Goal: Task Accomplishment & Management: Manage account settings

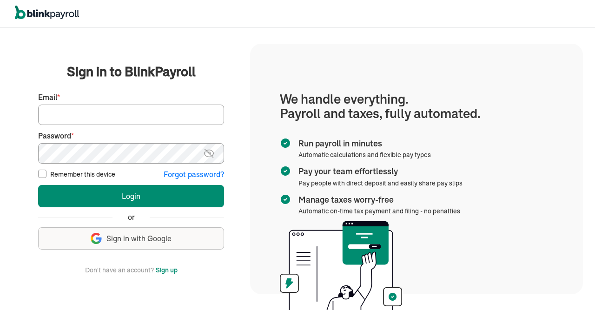
click at [125, 116] on input "Email *" at bounding box center [131, 115] width 186 height 20
type input "[EMAIL_ADDRESS][DOMAIN_NAME]"
click at [205, 151] on img at bounding box center [209, 153] width 12 height 11
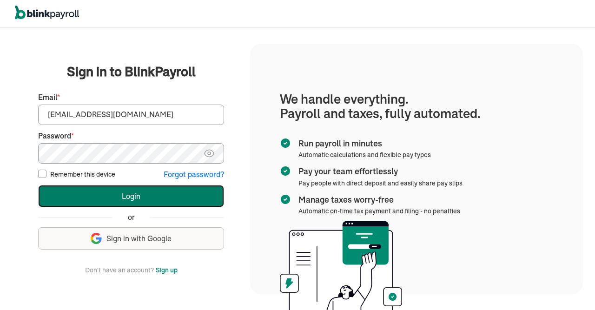
click at [136, 191] on button "Login" at bounding box center [131, 196] width 186 height 22
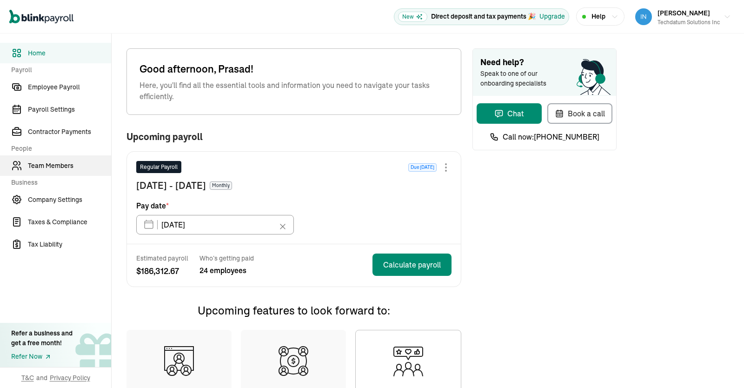
click at [60, 169] on span "Team Members" at bounding box center [69, 166] width 83 height 10
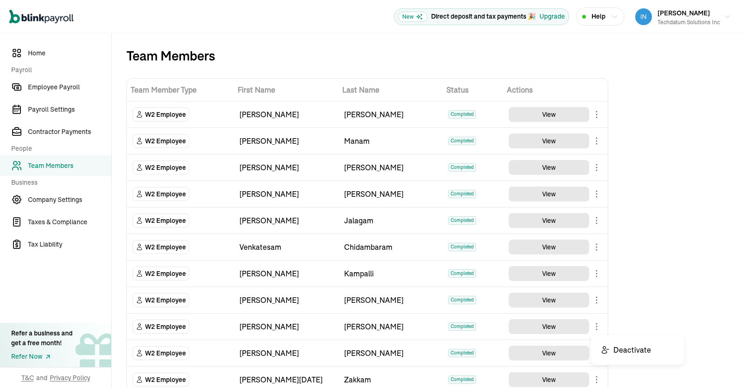
click at [597, 323] on body "Open main menu New Direct deposit and tax payments 🎉 Upgrade Help Prasad Rao Te…" at bounding box center [372, 194] width 744 height 388
click at [613, 15] on icon "button" at bounding box center [614, 16] width 7 height 7
click at [690, 21] on div "Techdatum Solutions Inc" at bounding box center [688, 22] width 62 height 8
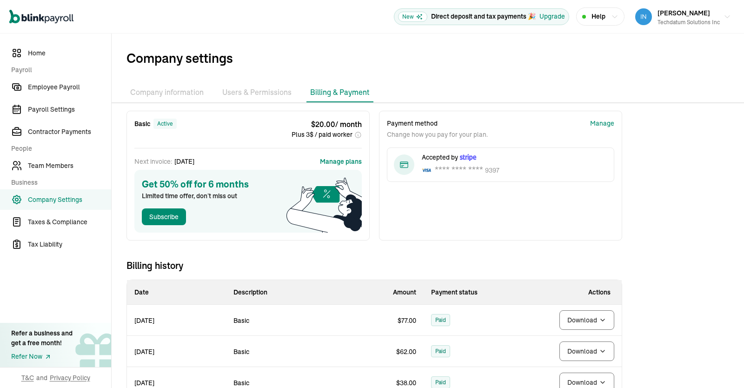
click at [155, 90] on li "Company information" at bounding box center [166, 93] width 81 height 20
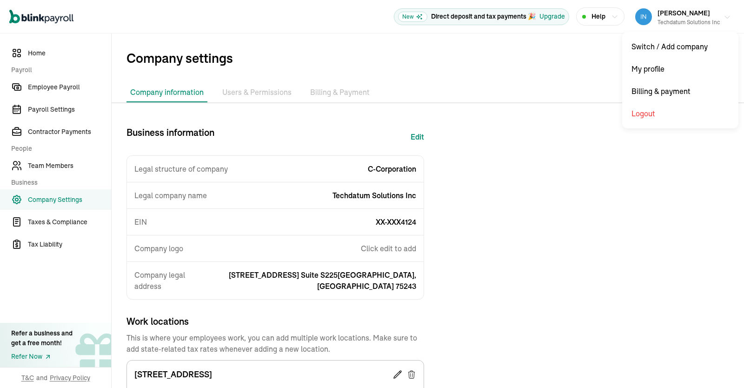
click at [726, 16] on icon "button" at bounding box center [726, 16] width 7 height 7
click at [730, 11] on button "[PERSON_NAME] Techdatum Solutions Inc" at bounding box center [682, 16] width 103 height 23
click at [724, 19] on icon "button" at bounding box center [726, 16] width 7 height 7
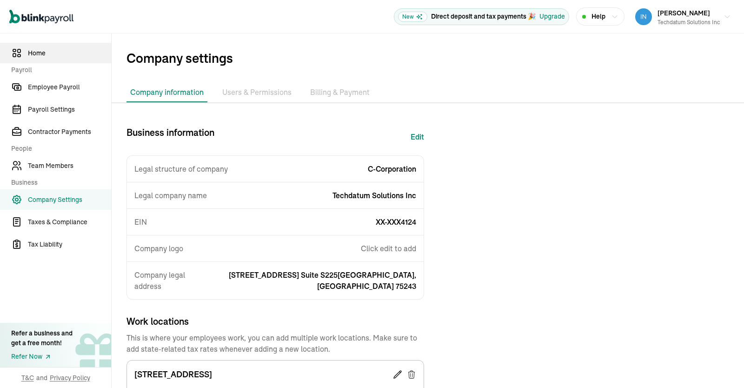
click at [48, 56] on span "Home" at bounding box center [69, 53] width 83 height 10
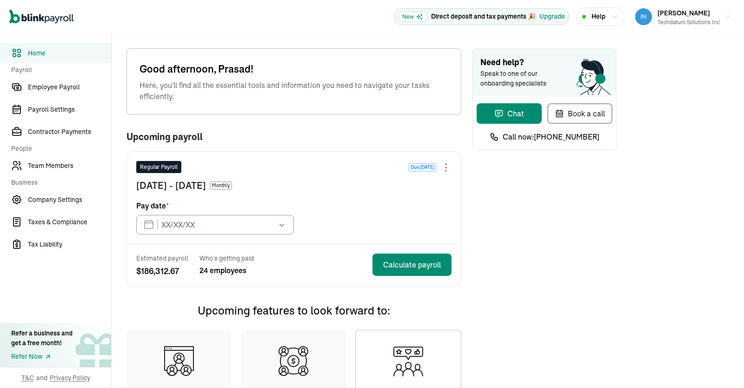
type input "[DATE]"
click at [61, 96] on link "Employee Payroll" at bounding box center [55, 87] width 111 height 20
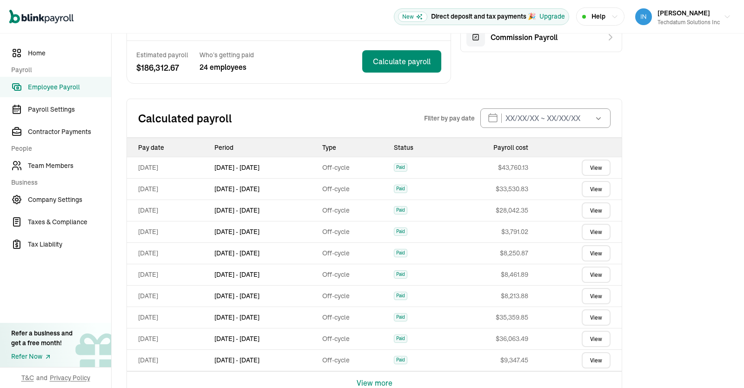
scroll to position [177, 0]
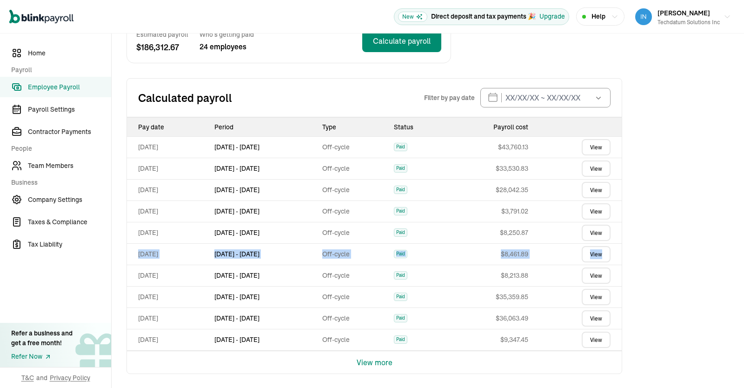
drag, startPoint x: 736, startPoint y: 251, endPoint x: 741, endPoint y: 241, distance: 11.2
click at [741, 241] on div "Employee Payroll Schedule Monthly Upcoming Regular Payroll Due in 9 days Aug 1 …" at bounding box center [428, 122] width 632 height 532
click at [46, 51] on span "Home" at bounding box center [69, 53] width 83 height 10
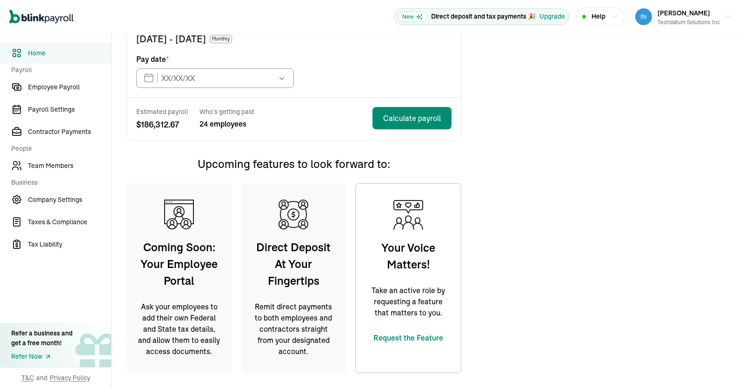
type input "08/29/2025"
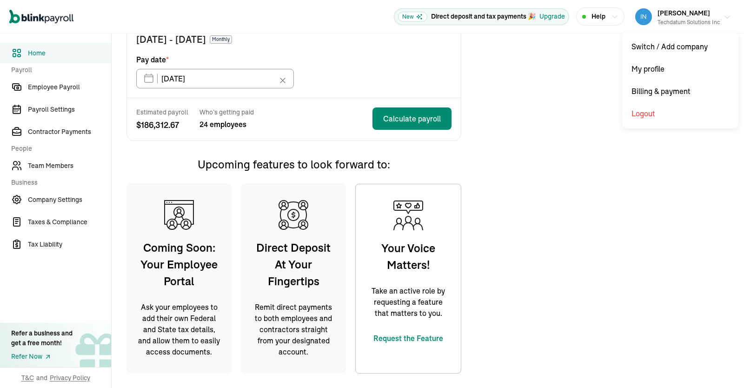
click at [725, 14] on icon "button" at bounding box center [726, 16] width 7 height 7
click at [39, 53] on span "Home" at bounding box center [69, 53] width 83 height 10
click at [504, 376] on div "Need help? Speak to one of our onboarding specialists Chat Book a call Call now…" at bounding box center [544, 145] width 144 height 486
click at [568, 110] on div "Need help? Speak to one of our onboarding specialists Chat Book a call Call now…" at bounding box center [544, 145] width 144 height 486
click at [547, 154] on div "Need help? Speak to one of our onboarding specialists Chat Book a call Call now…" at bounding box center [544, 145] width 144 height 486
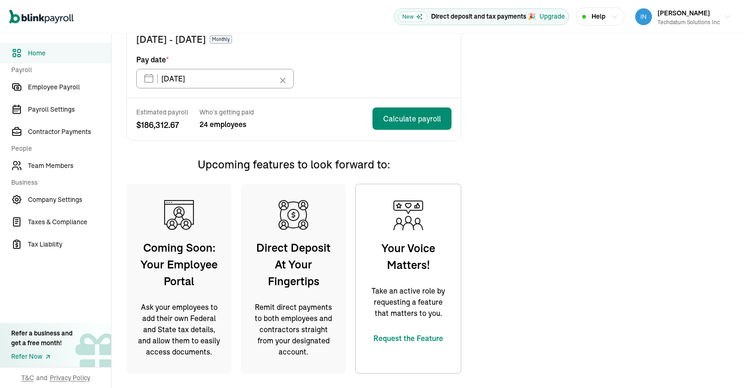
click at [487, 142] on div "Need help? Speak to one of our onboarding specialists Chat Book a call Call now…" at bounding box center [544, 145] width 144 height 486
click at [70, 83] on span "Employee Payroll" at bounding box center [69, 87] width 83 height 10
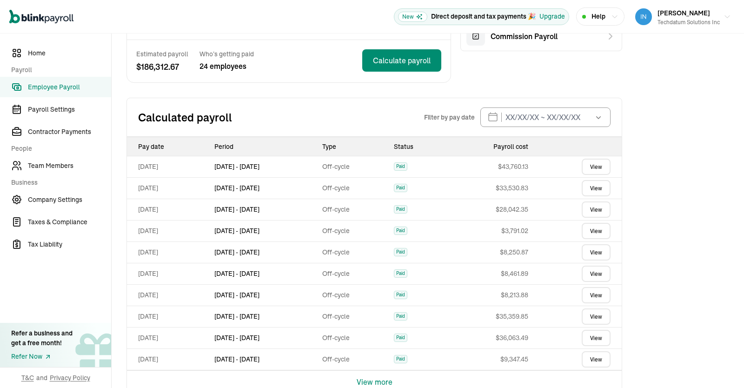
scroll to position [177, 0]
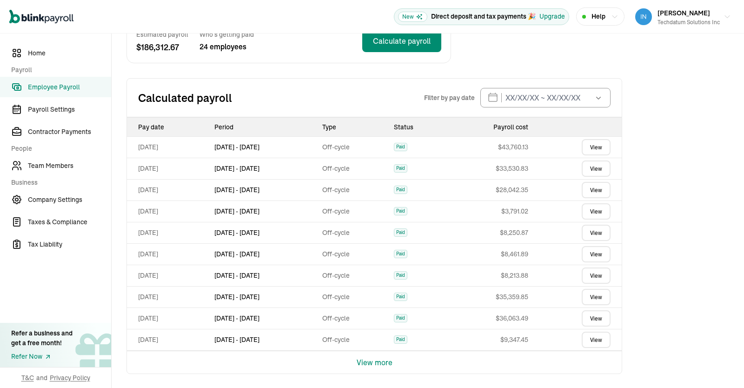
click at [377, 362] on button "View more" at bounding box center [374, 362] width 36 height 22
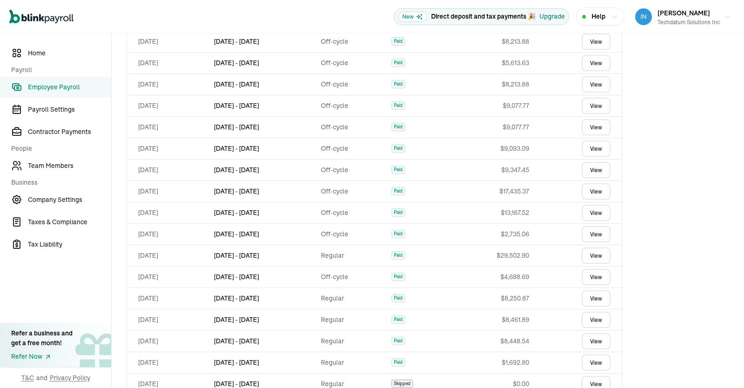
scroll to position [818, 0]
click at [46, 47] on link "Home" at bounding box center [55, 53] width 111 height 20
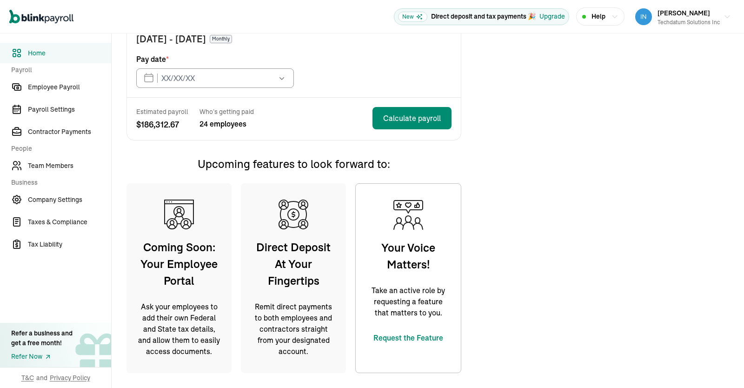
type input "08/29/2025"
click at [50, 83] on span "Employee Payroll" at bounding box center [69, 87] width 83 height 10
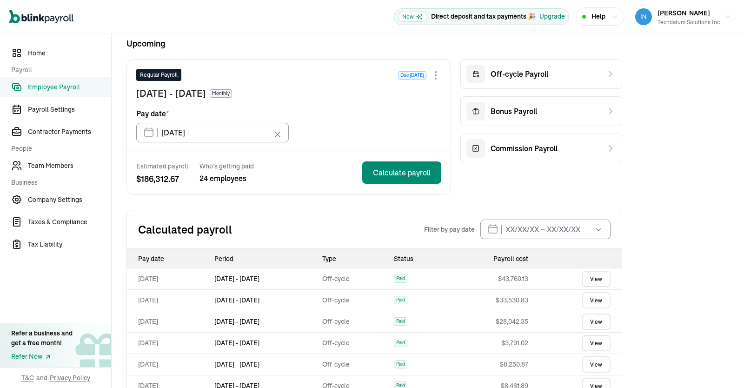
scroll to position [42, 0]
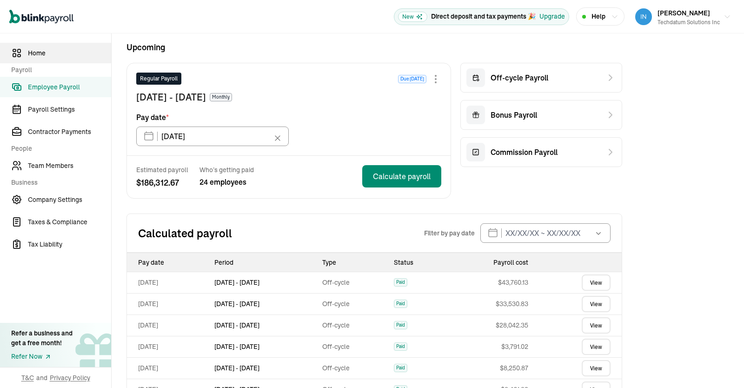
click at [46, 43] on link "Home" at bounding box center [55, 53] width 111 height 20
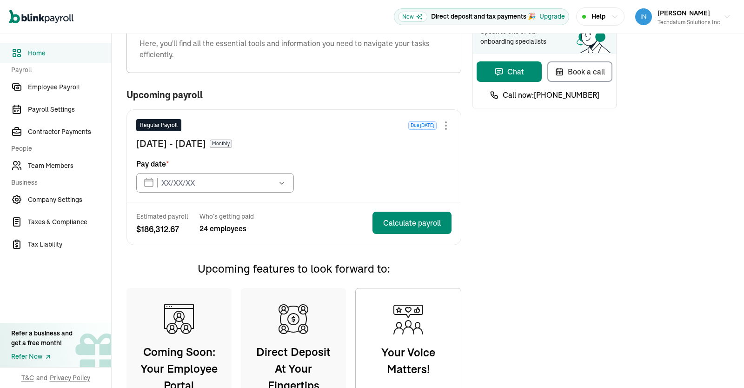
type input "08/29/2025"
click at [728, 15] on icon "button" at bounding box center [726, 16] width 7 height 7
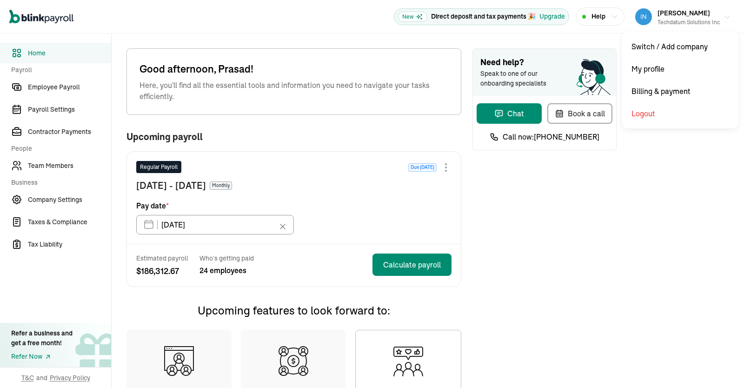
click at [726, 16] on icon "button" at bounding box center [726, 16] width 7 height 7
click at [725, 16] on icon "button" at bounding box center [726, 16] width 7 height 7
click at [556, 239] on div "Need help? Speak to one of our onboarding specialists Chat Book a call Call now…" at bounding box center [544, 291] width 144 height 486
click at [725, 21] on button "Prasad Rao Techdatum Solutions Inc" at bounding box center [682, 16] width 103 height 23
click at [36, 55] on span "Home" at bounding box center [69, 53] width 83 height 10
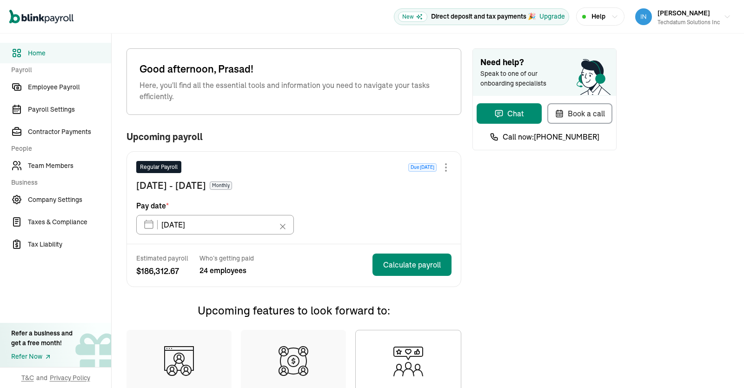
click at [36, 55] on span "Home" at bounding box center [69, 53] width 83 height 10
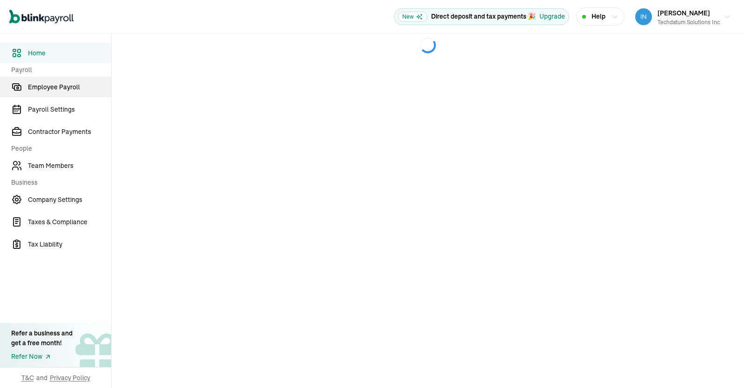
click at [46, 85] on span "Employee Payroll" at bounding box center [69, 87] width 83 height 10
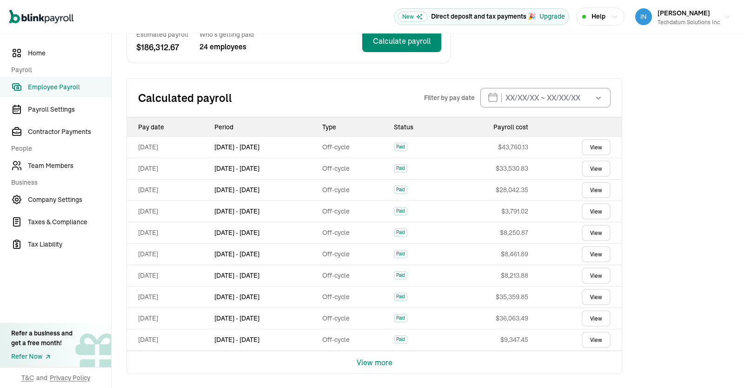
click at [380, 361] on button "View more" at bounding box center [374, 362] width 36 height 22
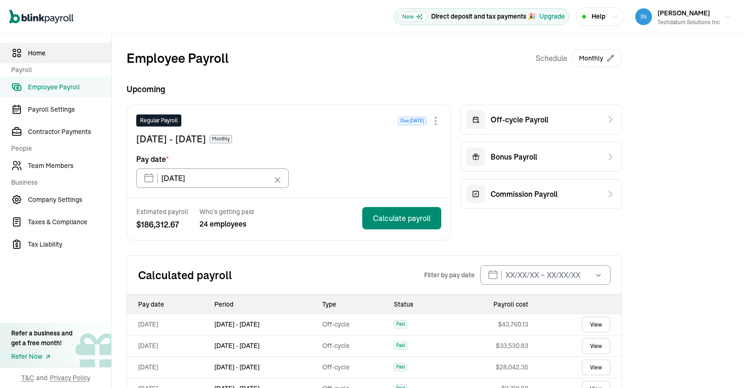
click at [43, 51] on span "Home" at bounding box center [69, 53] width 83 height 10
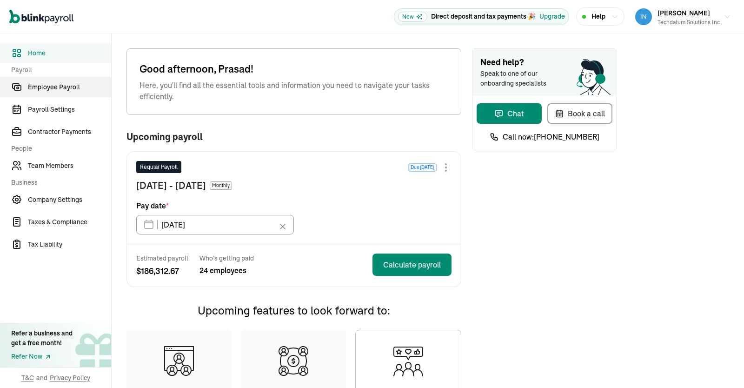
click at [56, 92] on span "Employee Payroll" at bounding box center [69, 87] width 83 height 10
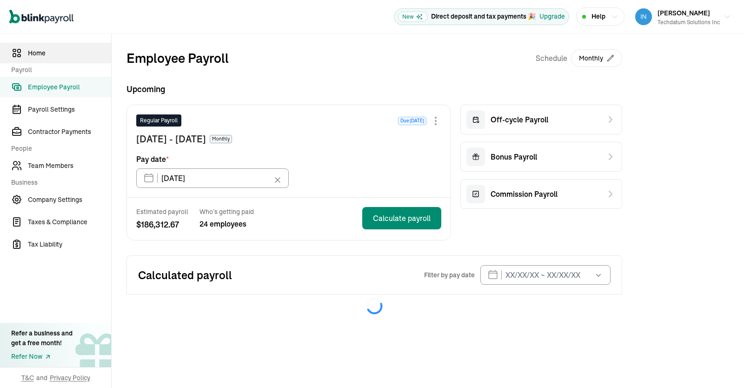
click at [40, 52] on span "Home" at bounding box center [69, 53] width 83 height 10
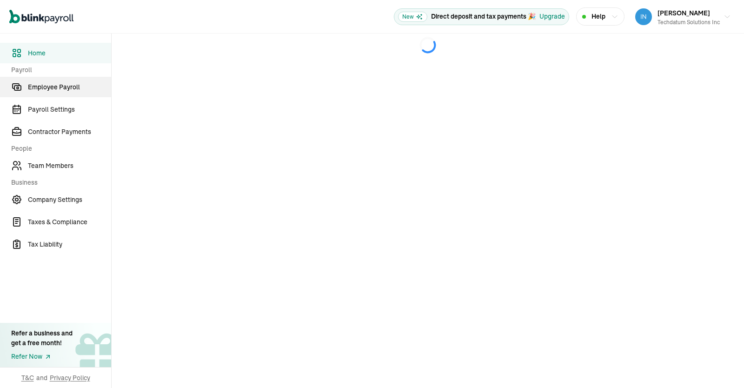
click at [46, 85] on span "Employee Payroll" at bounding box center [69, 87] width 83 height 10
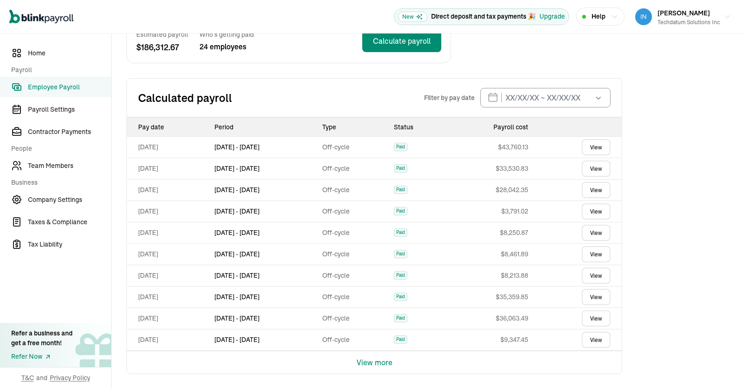
click at [380, 361] on button "View more" at bounding box center [374, 362] width 36 height 22
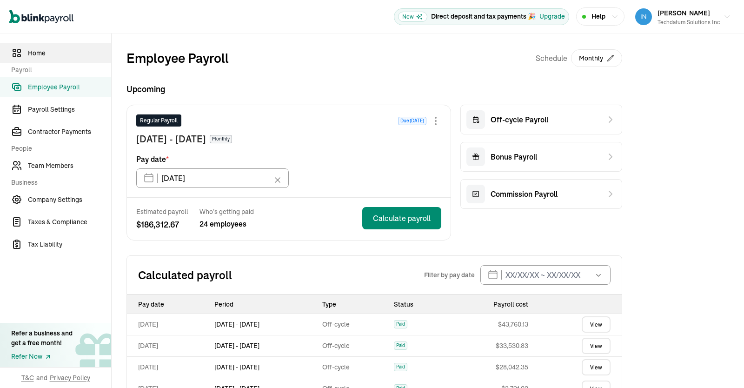
click at [43, 51] on span "Home" at bounding box center [69, 53] width 83 height 10
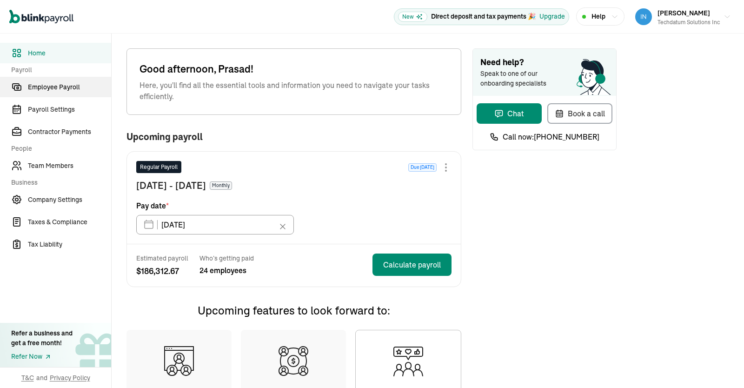
click at [56, 92] on span "Employee Payroll" at bounding box center [69, 87] width 83 height 10
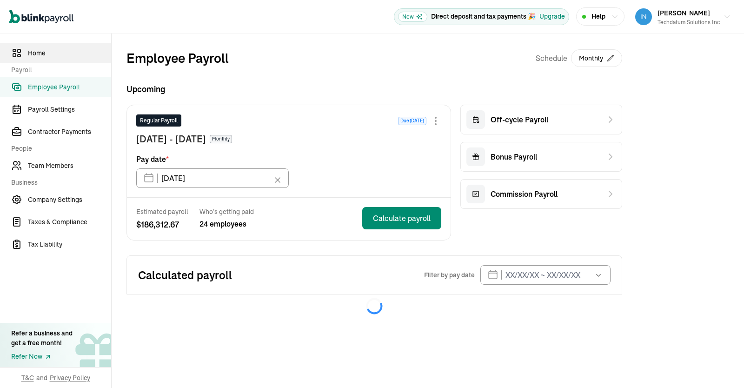
click at [40, 52] on span "Home" at bounding box center [69, 53] width 83 height 10
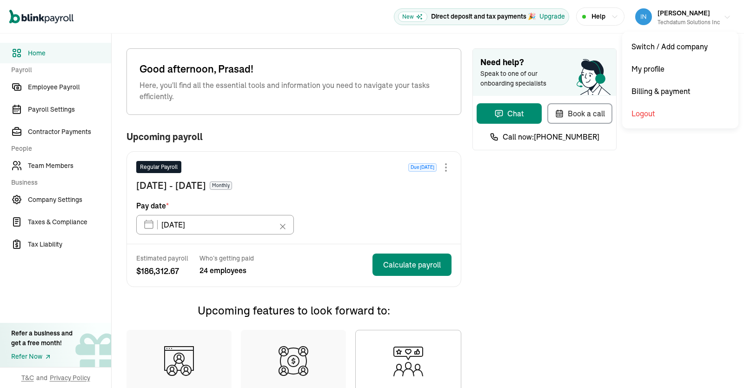
click at [726, 20] on icon "button" at bounding box center [726, 16] width 7 height 7
